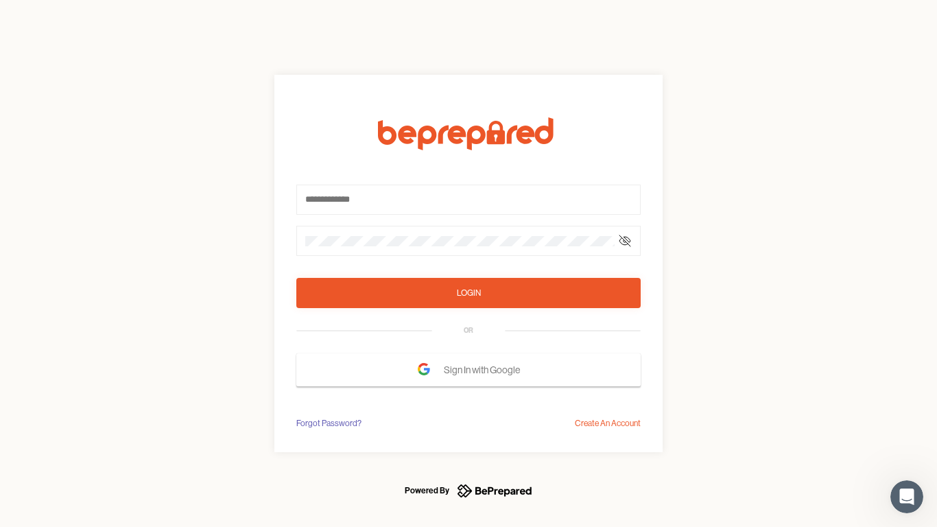
click at [468, 263] on form "Login OR Sign In with Google" at bounding box center [468, 251] width 344 height 269
click at [625, 241] on icon at bounding box center [624, 240] width 11 height 11
click at [468, 293] on div "Login" at bounding box center [469, 293] width 24 height 14
click at [468, 370] on span "Sign In with Google" at bounding box center [485, 369] width 83 height 25
click at [328, 423] on div "Forgot Password?" at bounding box center [328, 423] width 65 height 14
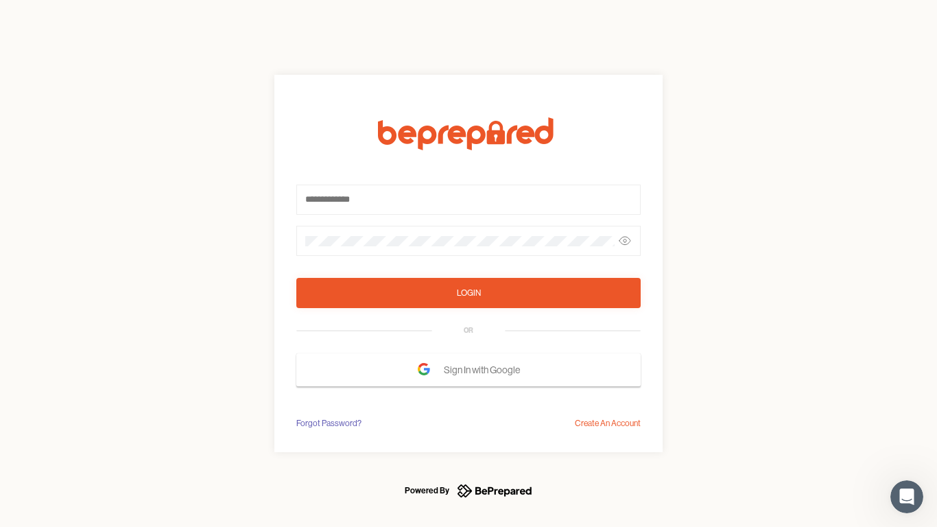
click at [608, 423] on div "Login OR Sign In with Google Forgot Password? Create An Account" at bounding box center [468, 263] width 937 height 527
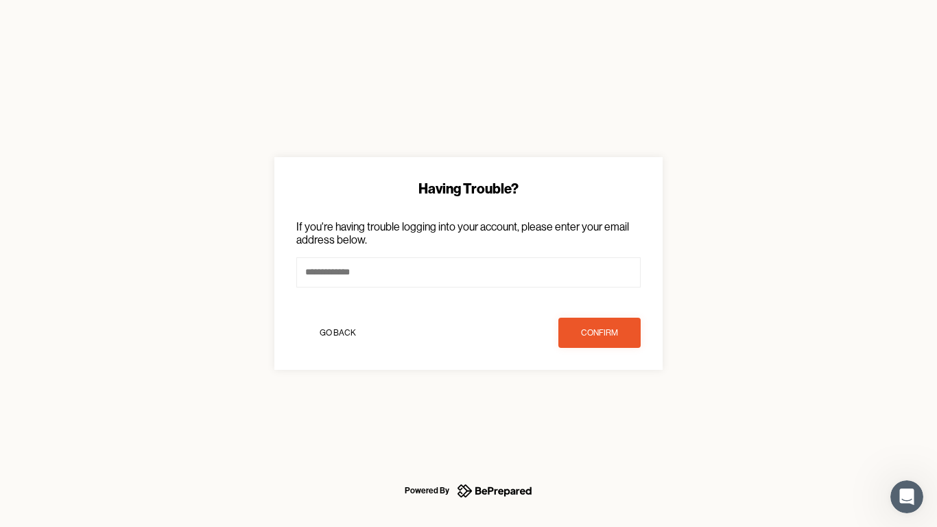
click at [906, 496] on icon "Open Intercom Messenger" at bounding box center [906, 496] width 23 height 23
